Goal: Navigation & Orientation: Understand site structure

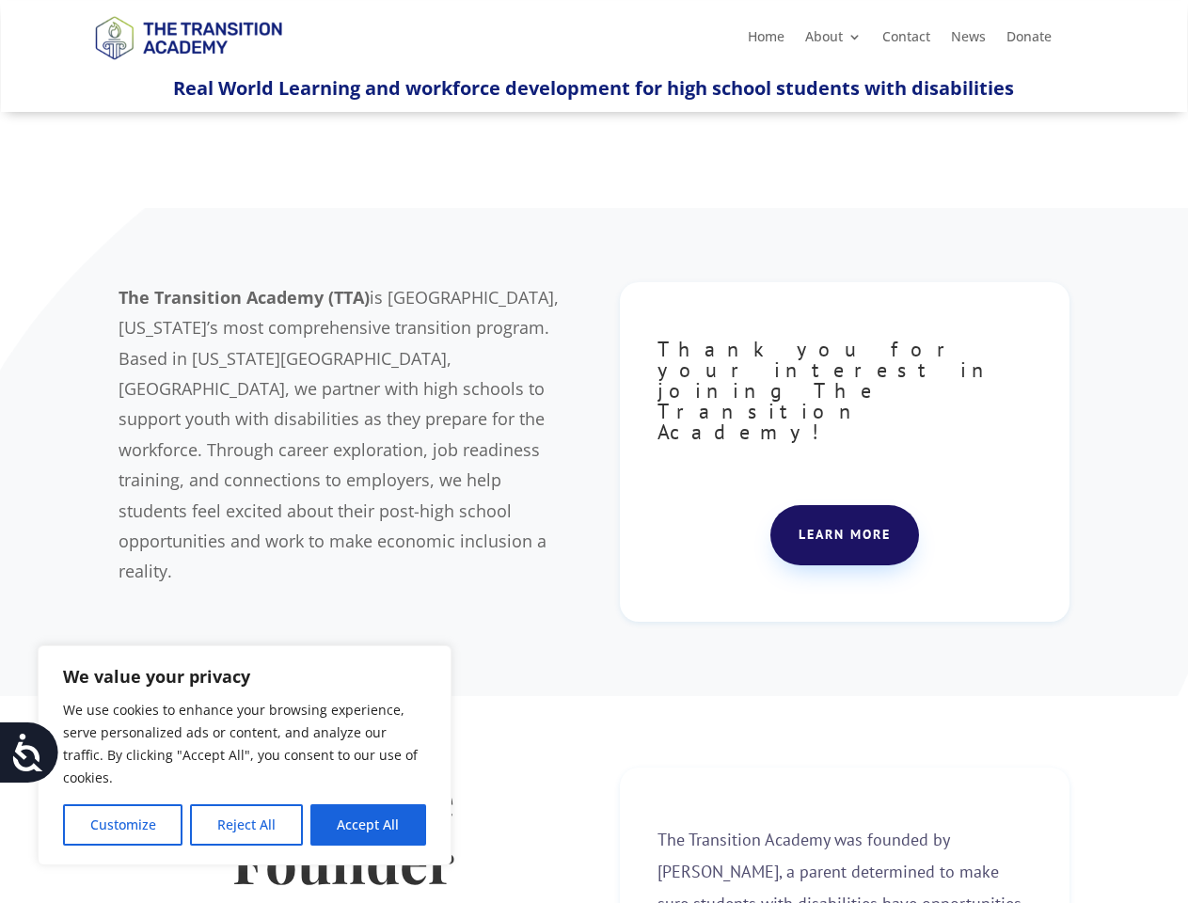
click at [594, 452] on div "The Transition Academy (TTA) is [GEOGRAPHIC_DATA], [US_STATE]’s most comprehens…" at bounding box center [594, 453] width 950 height 388
click at [122, 825] on button "Customize" at bounding box center [123, 825] width 120 height 41
click at [0, 0] on div at bounding box center [0, 0] width 0 height 0
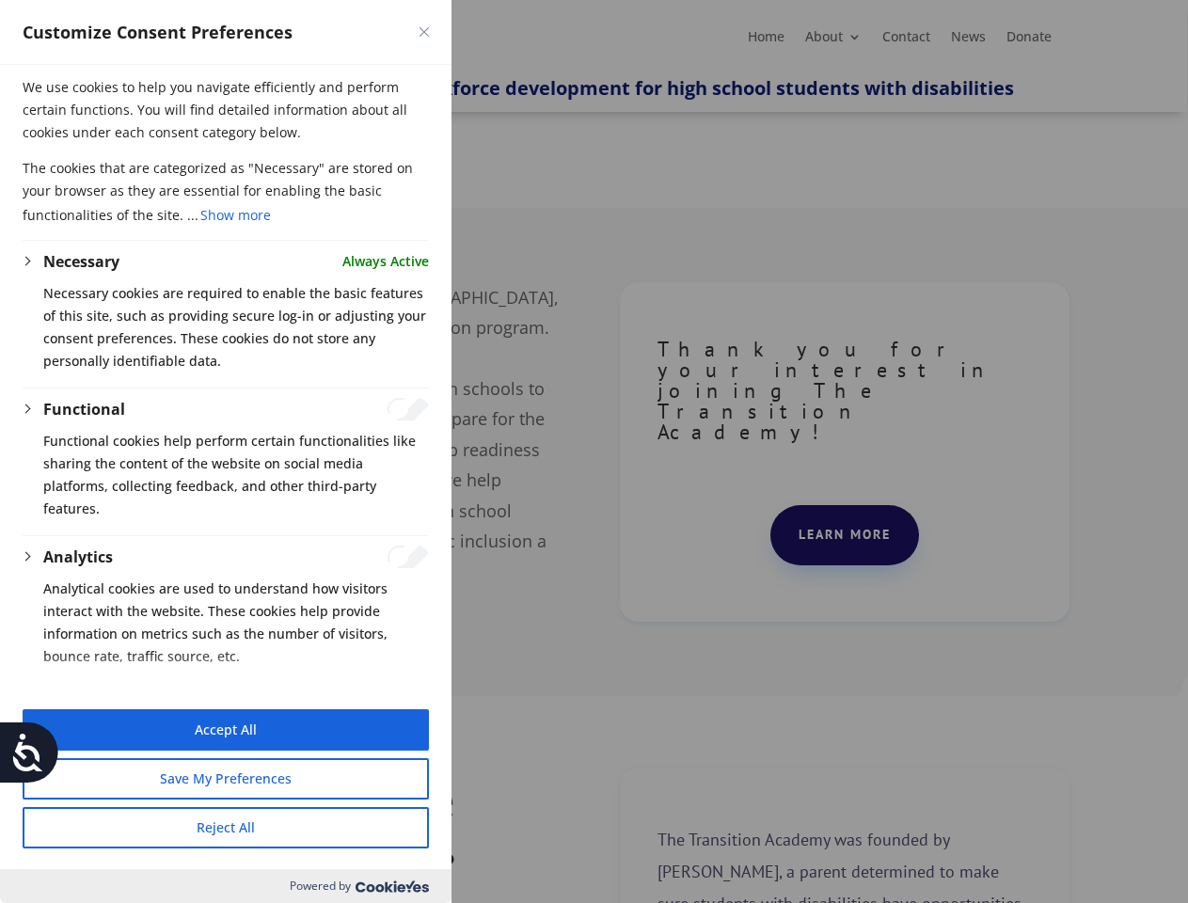
click at [368, 825] on div at bounding box center [594, 451] width 1188 height 903
click at [29, 753] on icon at bounding box center [28, 753] width 38 height 38
click at [466, 0] on div at bounding box center [594, 451] width 1188 height 903
click at [416, 0] on div "Customize Consent Preferences" at bounding box center [226, 32] width 452 height 65
click at [402, 0] on div "Customize Consent Preferences" at bounding box center [226, 32] width 452 height 65
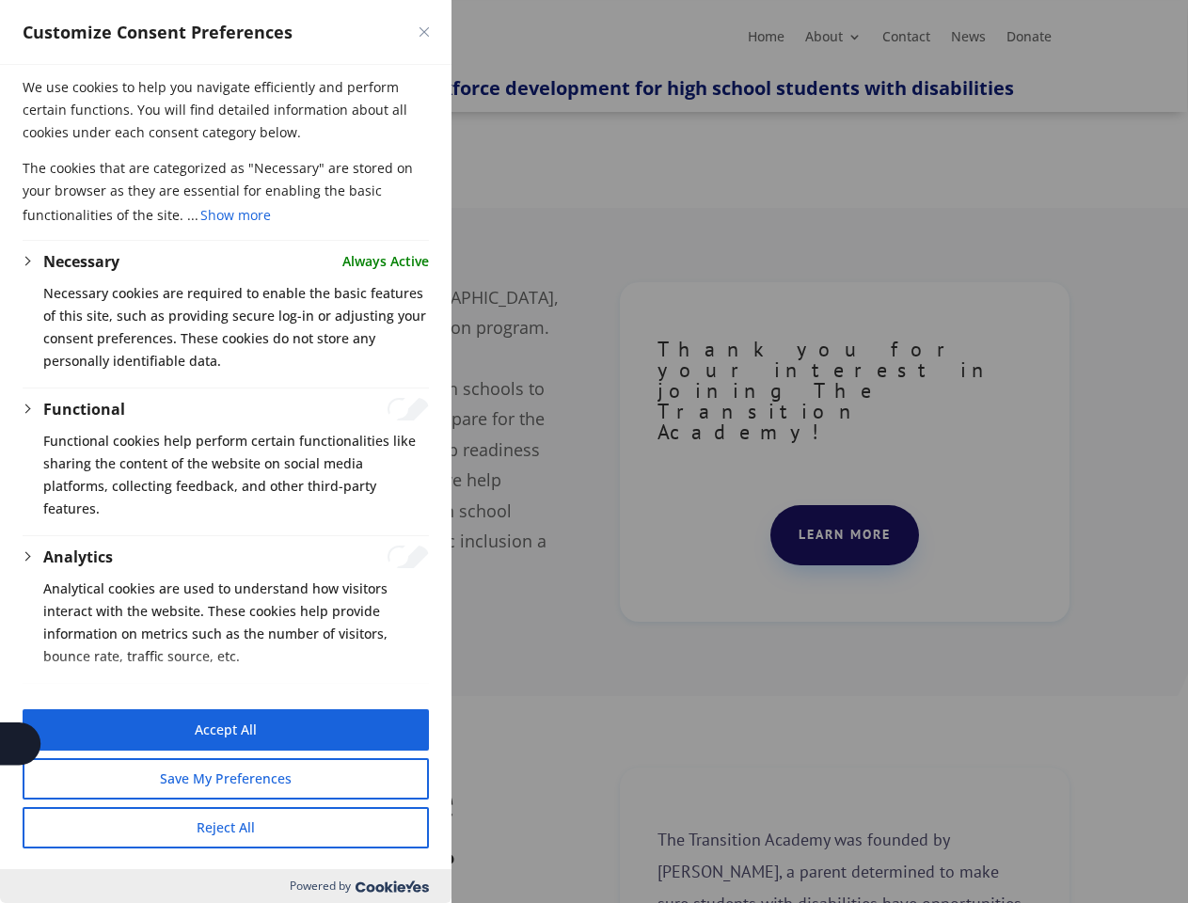
click at [594, 452] on div at bounding box center [594, 451] width 1188 height 903
